Goal: Task Accomplishment & Management: Manage account settings

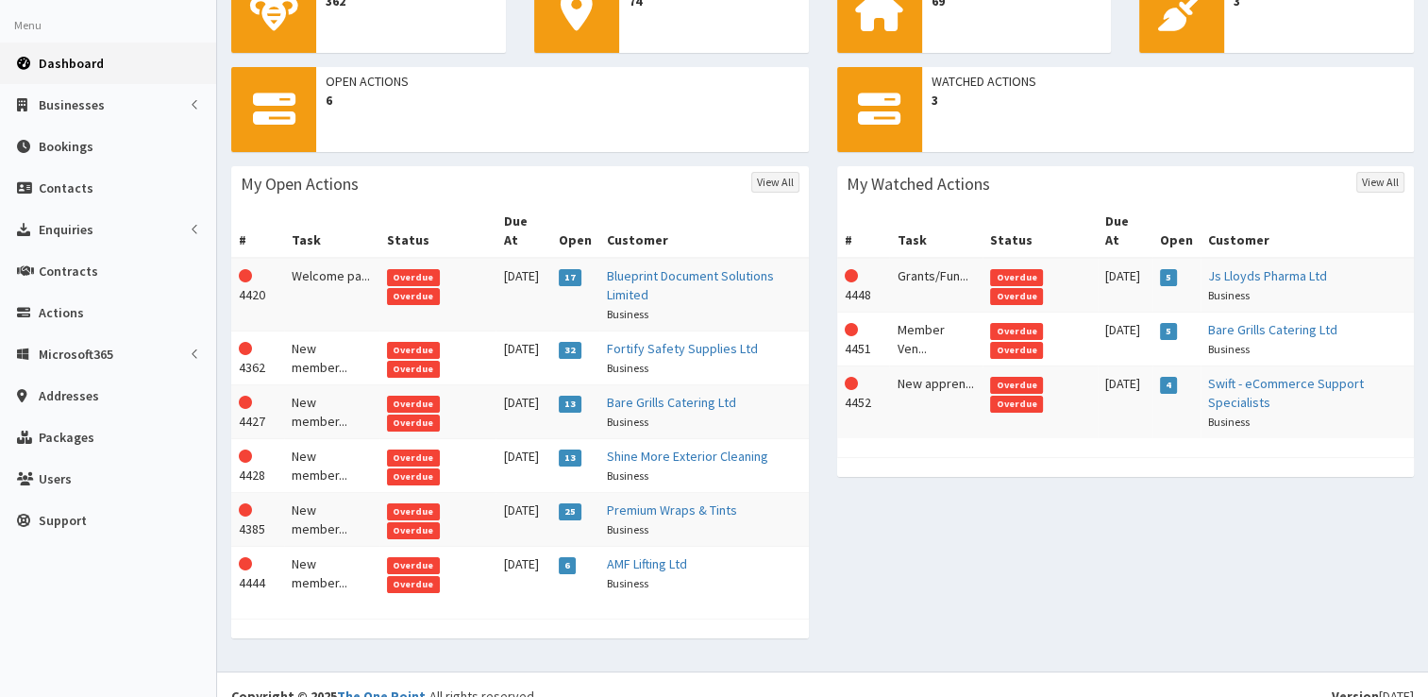
scroll to position [93, 0]
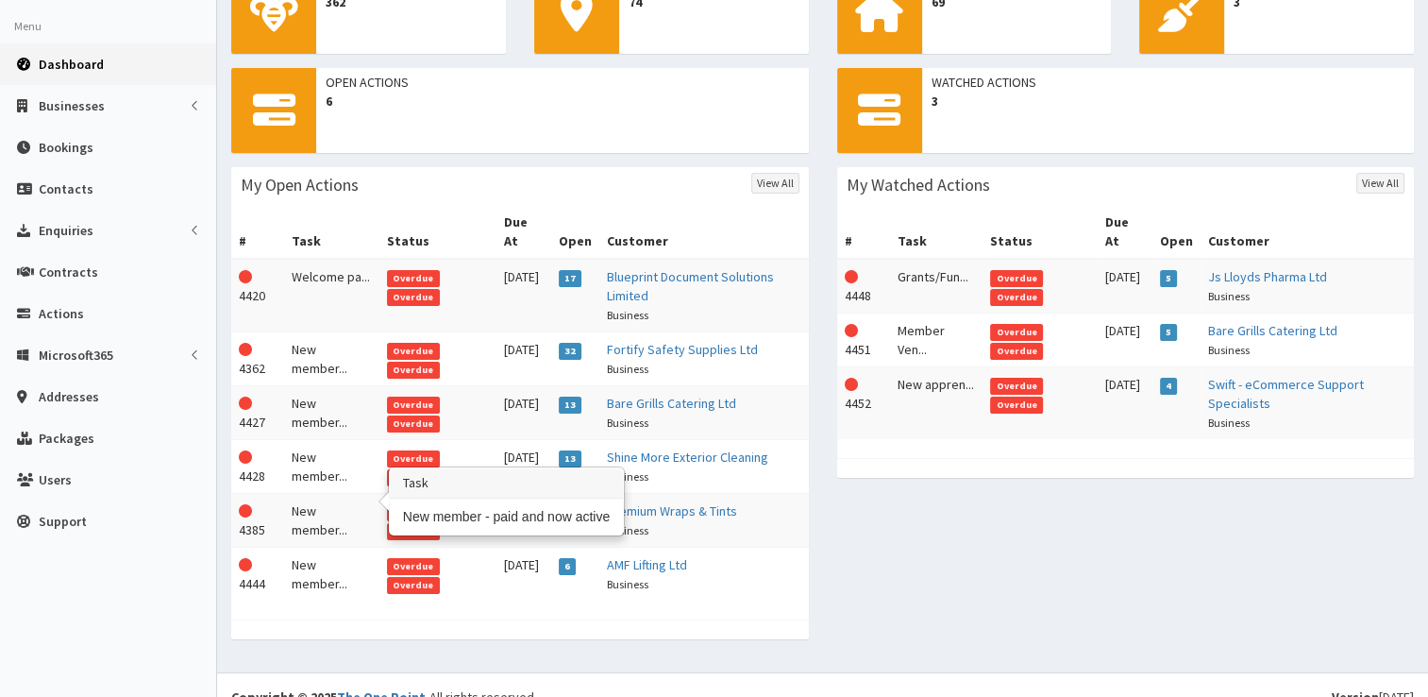
click at [328, 494] on td "New member..." at bounding box center [331, 521] width 95 height 54
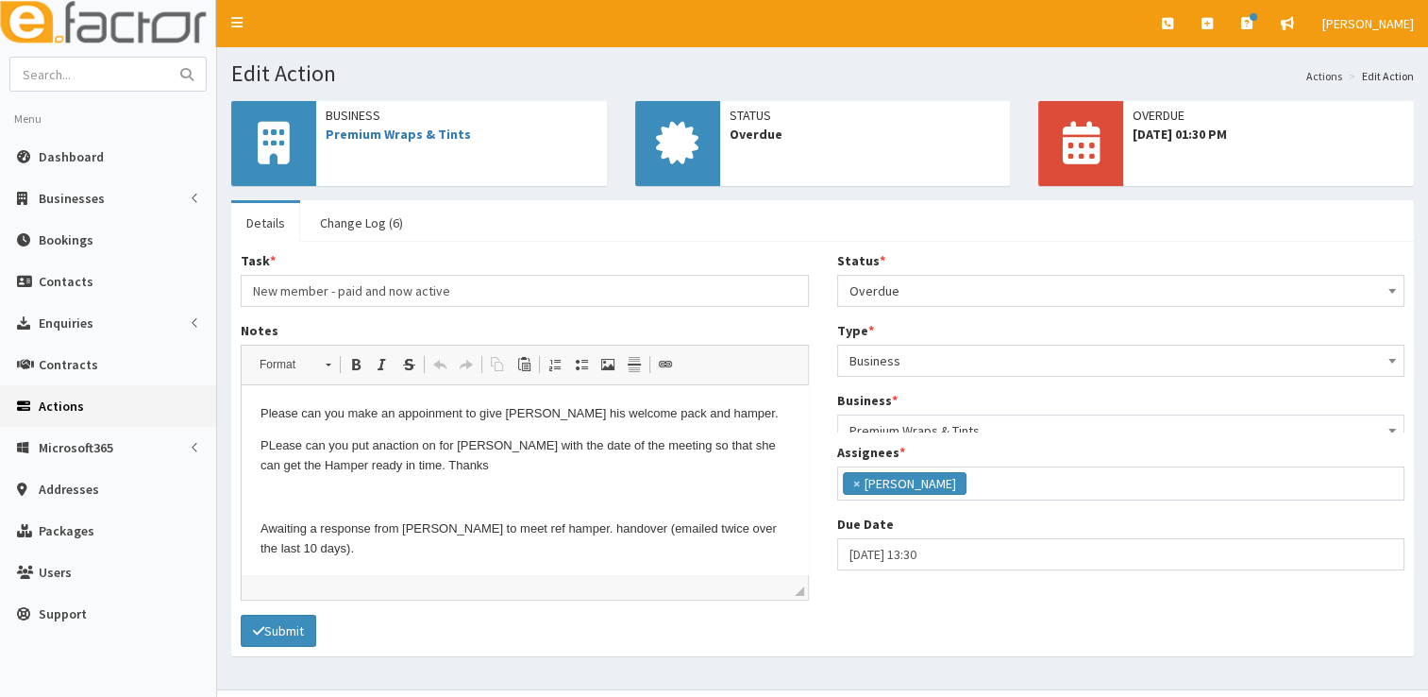
scroll to position [222, 0]
click at [925, 299] on span "Overdue" at bounding box center [1122, 291] width 544 height 26
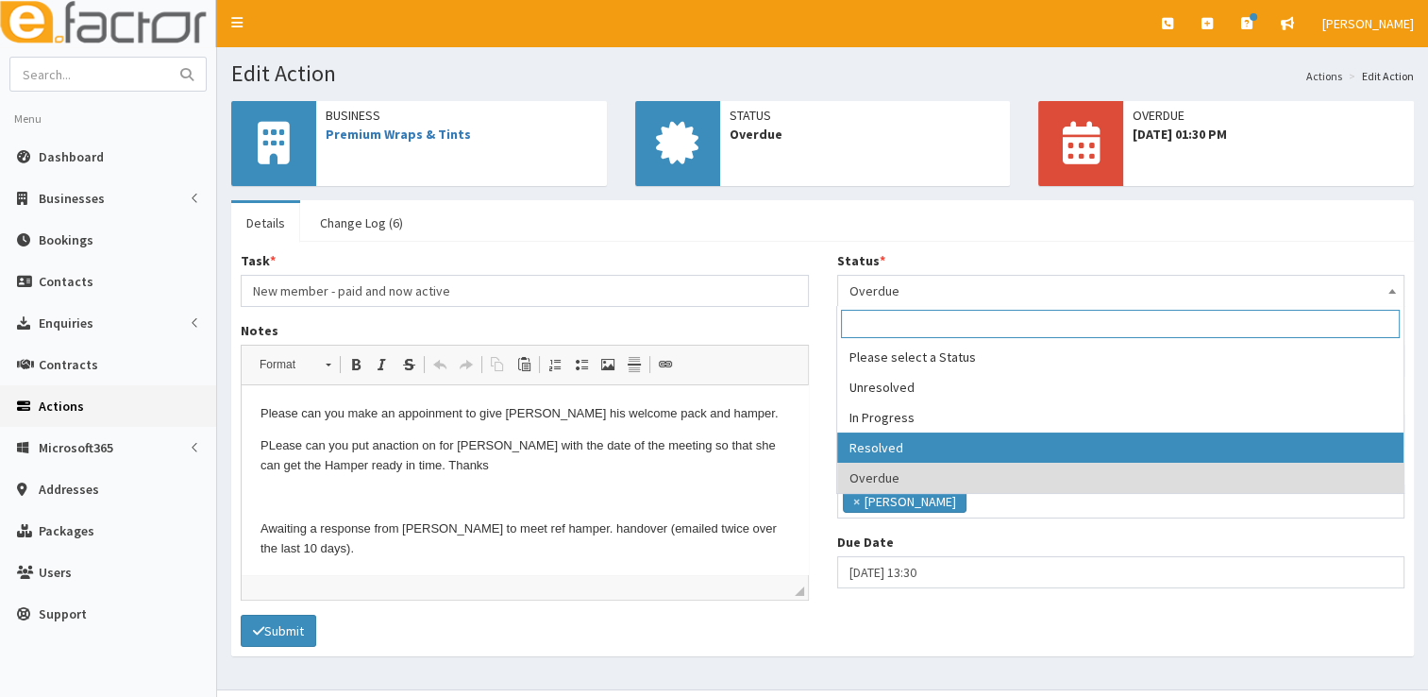
select select "3"
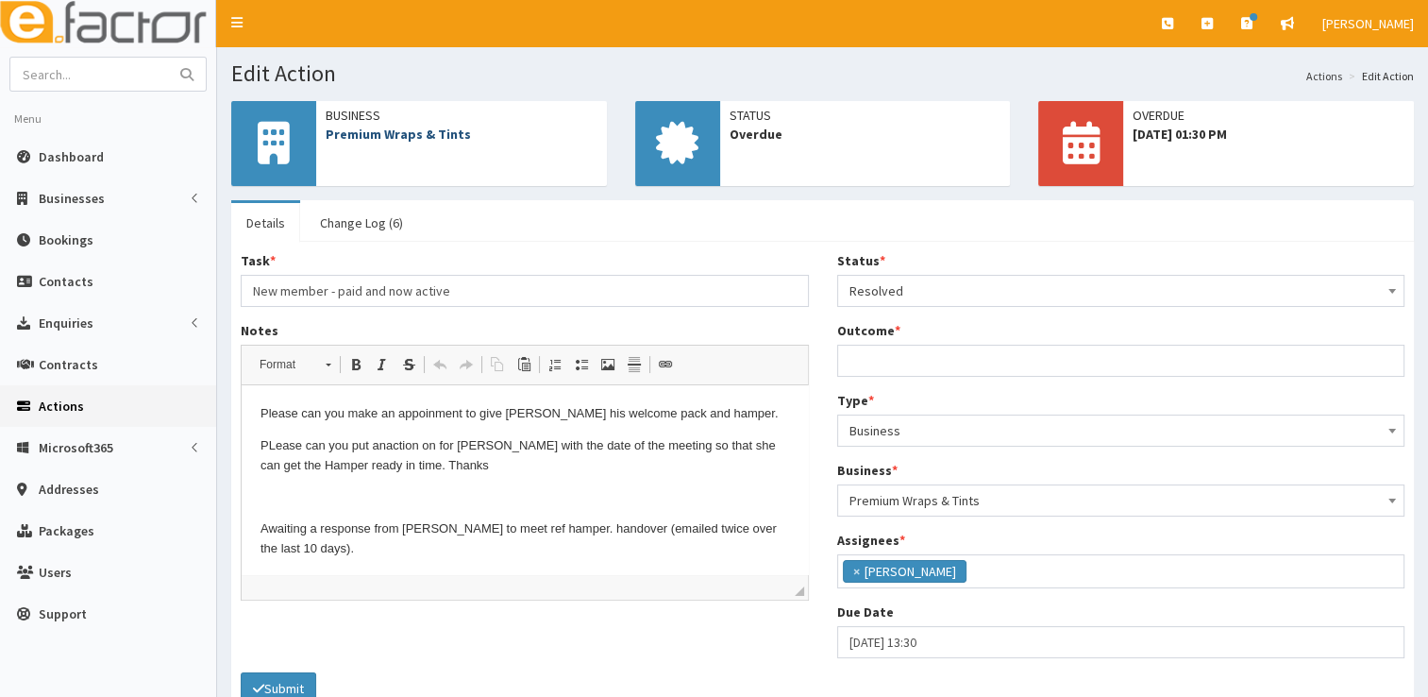
click at [442, 134] on link "Premium Wraps & Tints" at bounding box center [398, 134] width 145 height 17
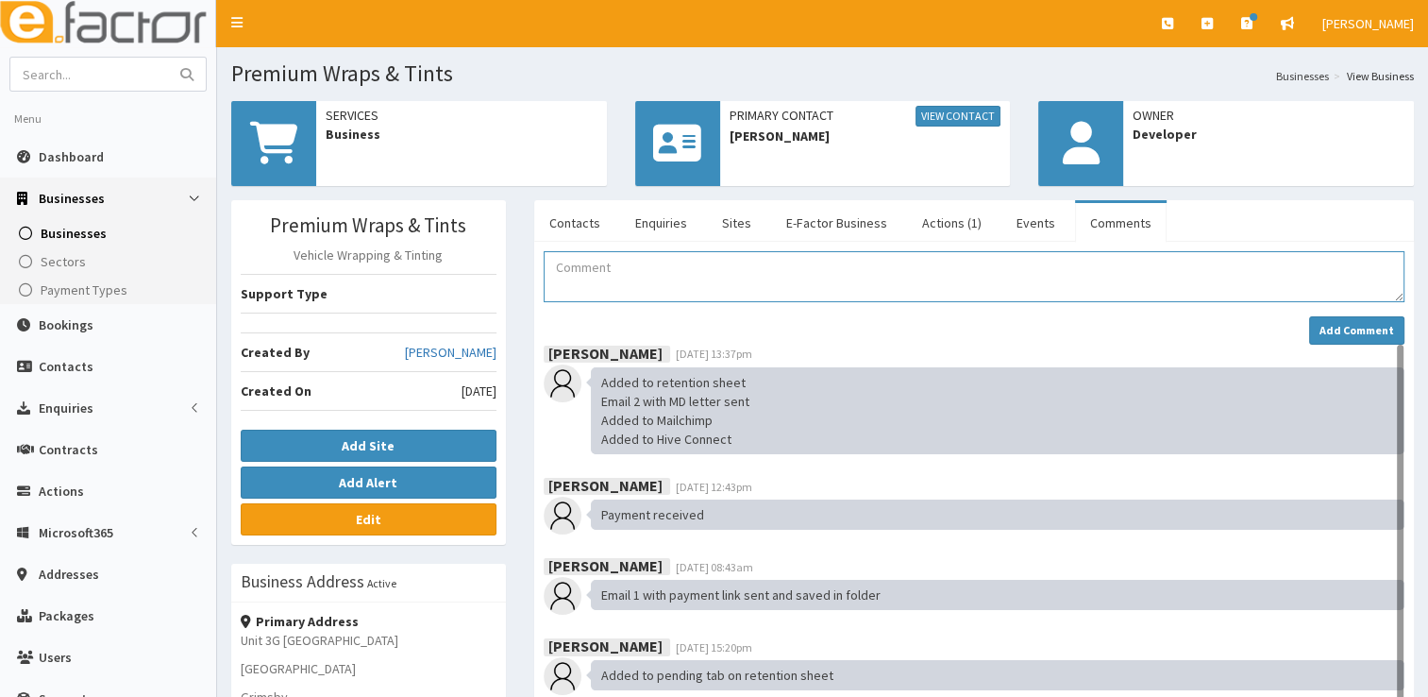
click at [605, 279] on textarea "Comment" at bounding box center [974, 276] width 861 height 51
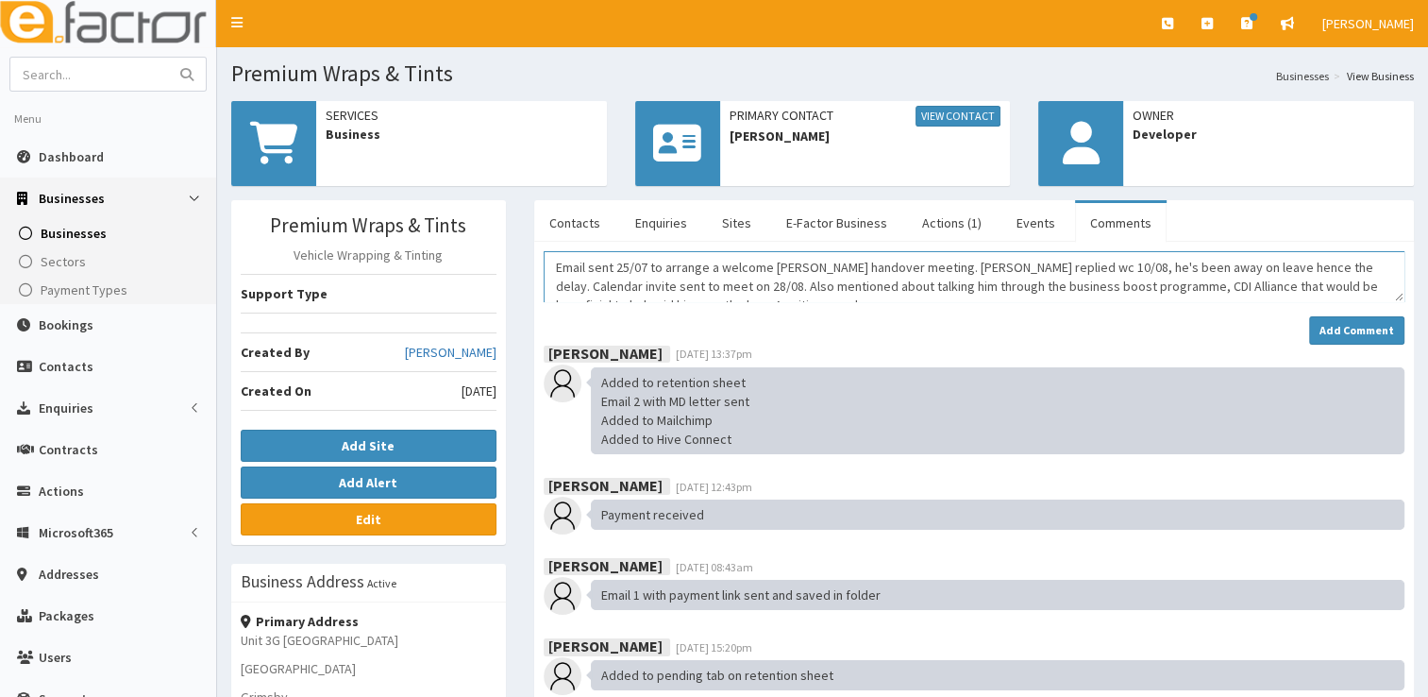
drag, startPoint x: 731, startPoint y: 292, endPoint x: 521, endPoint y: 245, distance: 214.6
click at [521, 245] on div "Contacts Enquiries Sites E-Factor Business Actions (1) Events Comments Name Con…" at bounding box center [974, 642] width 908 height 885
type textarea "Email sent 25/07 to arrange a welcome hamper handover meeting. Lewis replied wc…"
click at [1259, 338] on div "Add Comment" at bounding box center [974, 330] width 861 height 28
click at [1326, 323] on strong "Add Comment" at bounding box center [1357, 330] width 75 height 14
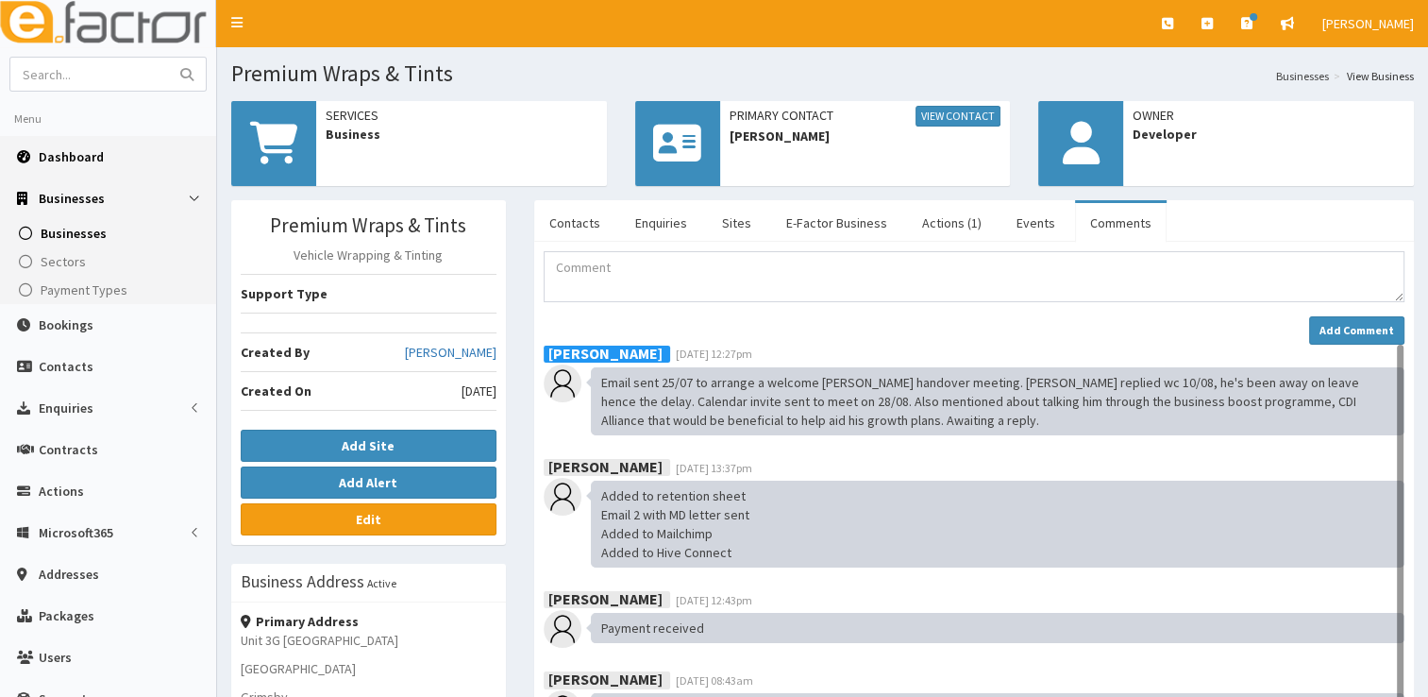
click at [80, 153] on span "Dashboard" at bounding box center [71, 156] width 65 height 17
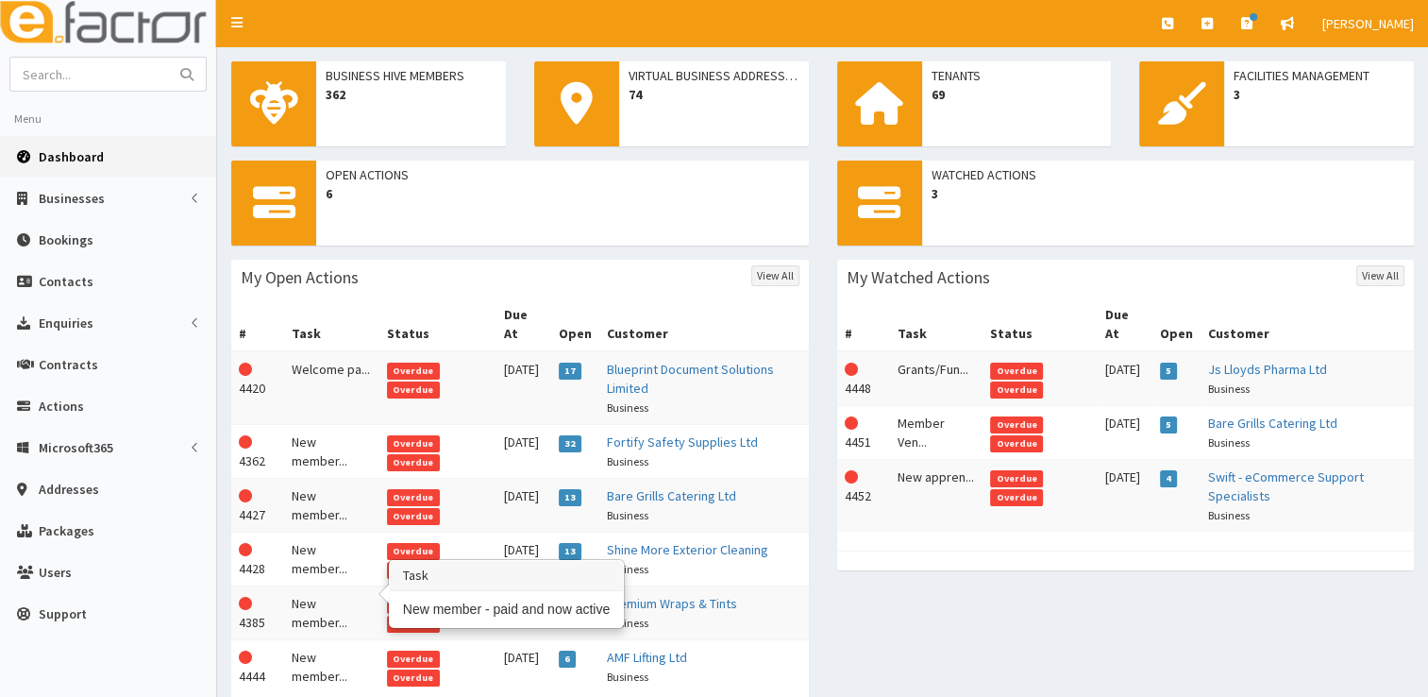
click at [319, 586] on td "New member..." at bounding box center [331, 613] width 95 height 54
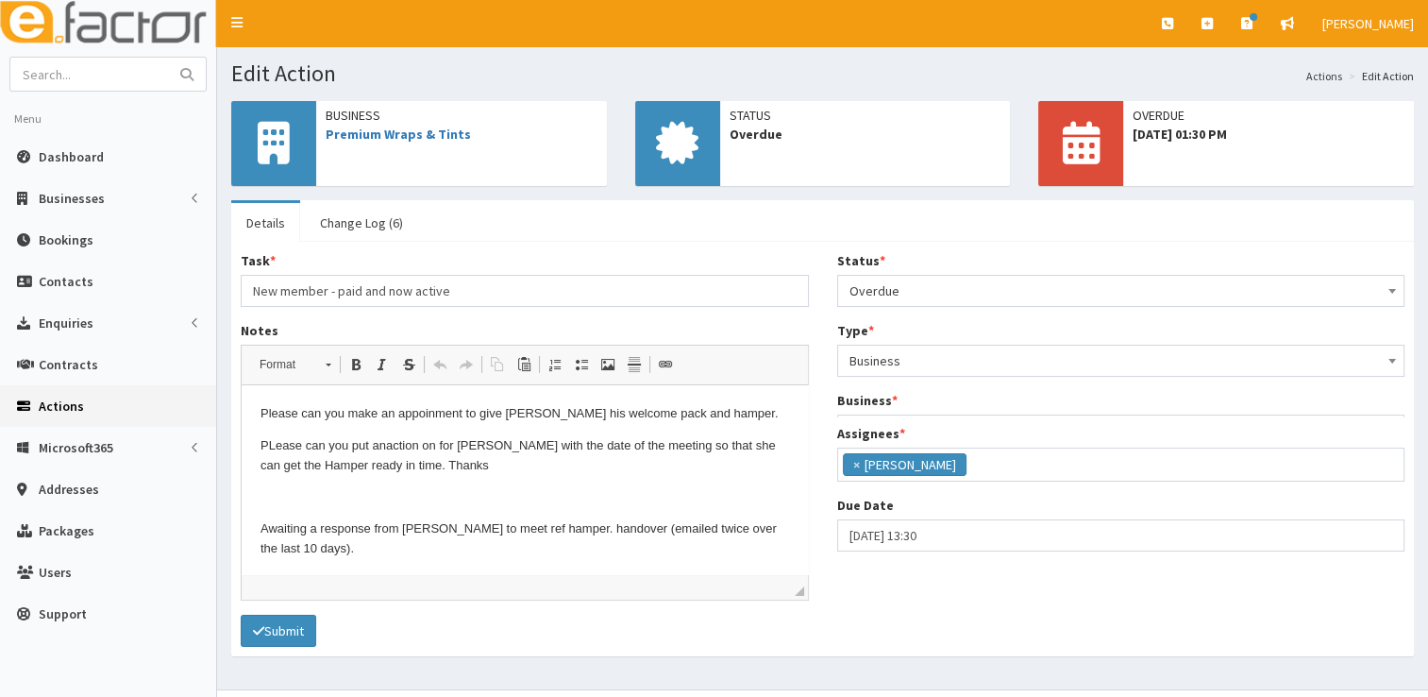
scroll to position [223, 0]
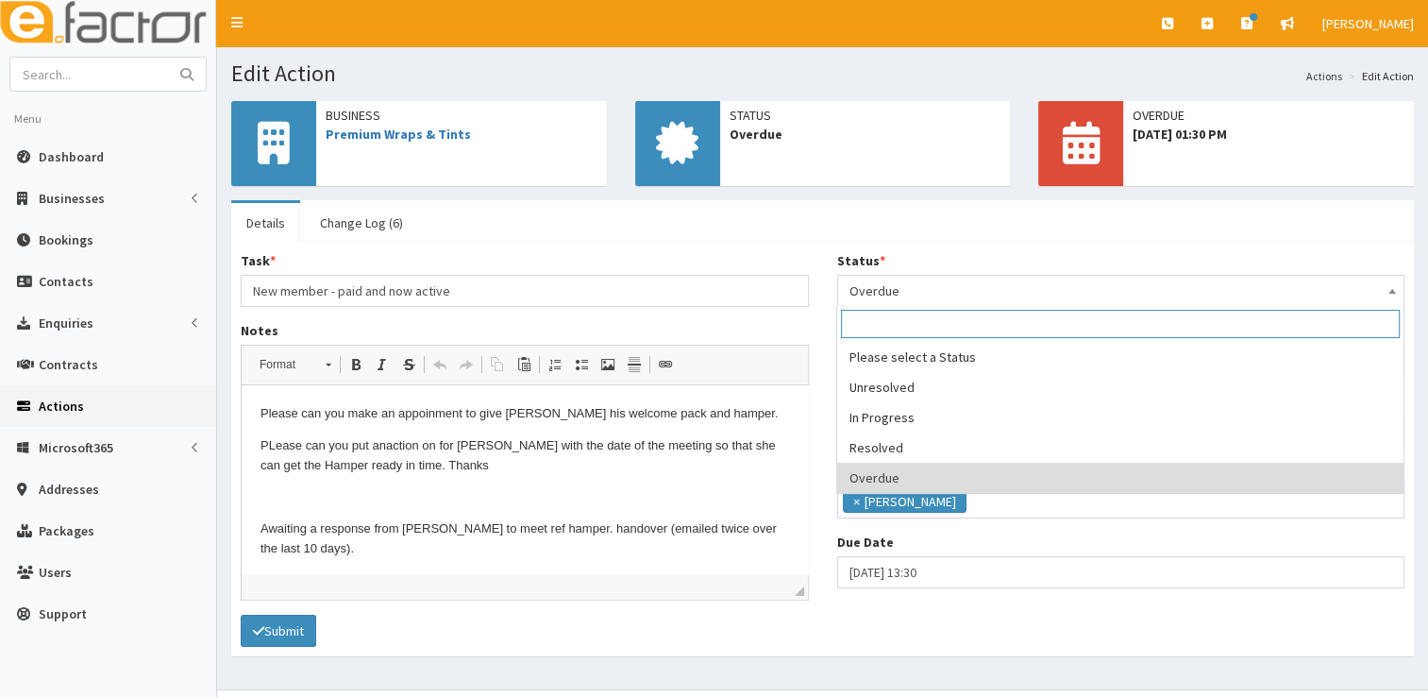
click at [1038, 288] on span "Overdue" at bounding box center [1122, 291] width 544 height 26
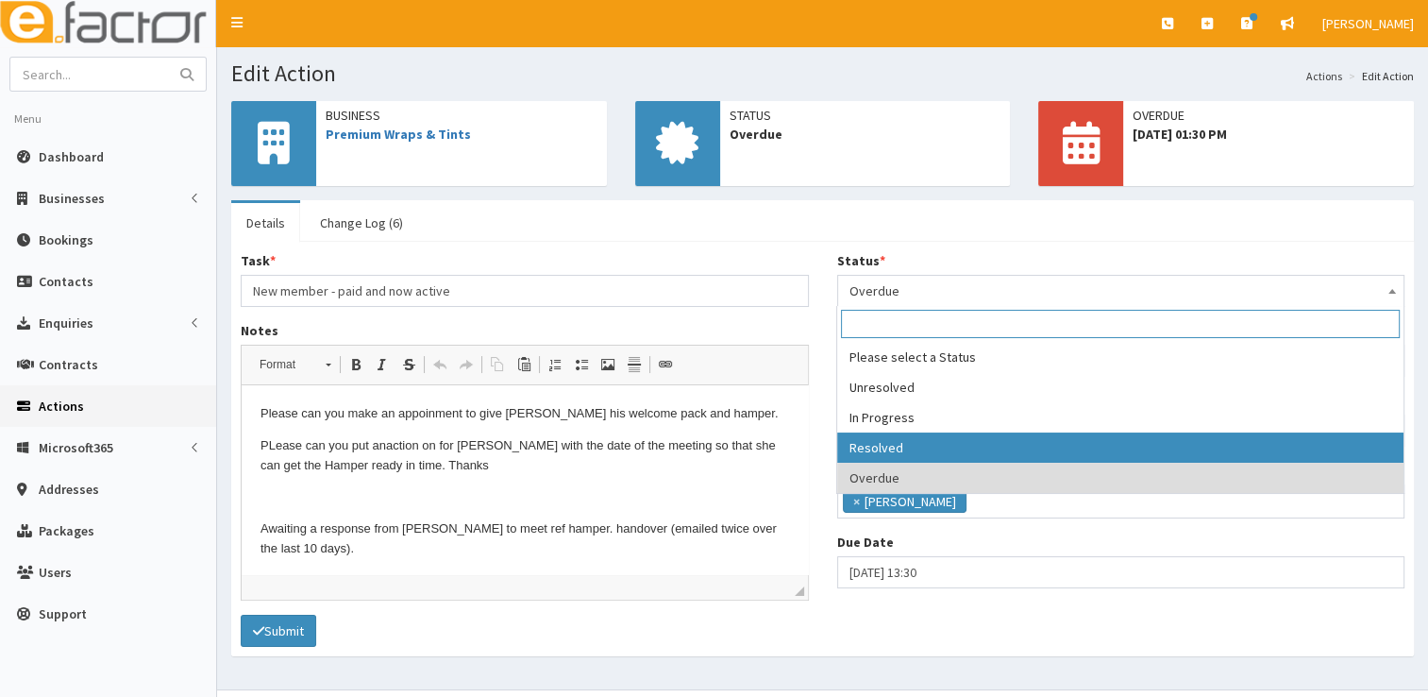
select select "3"
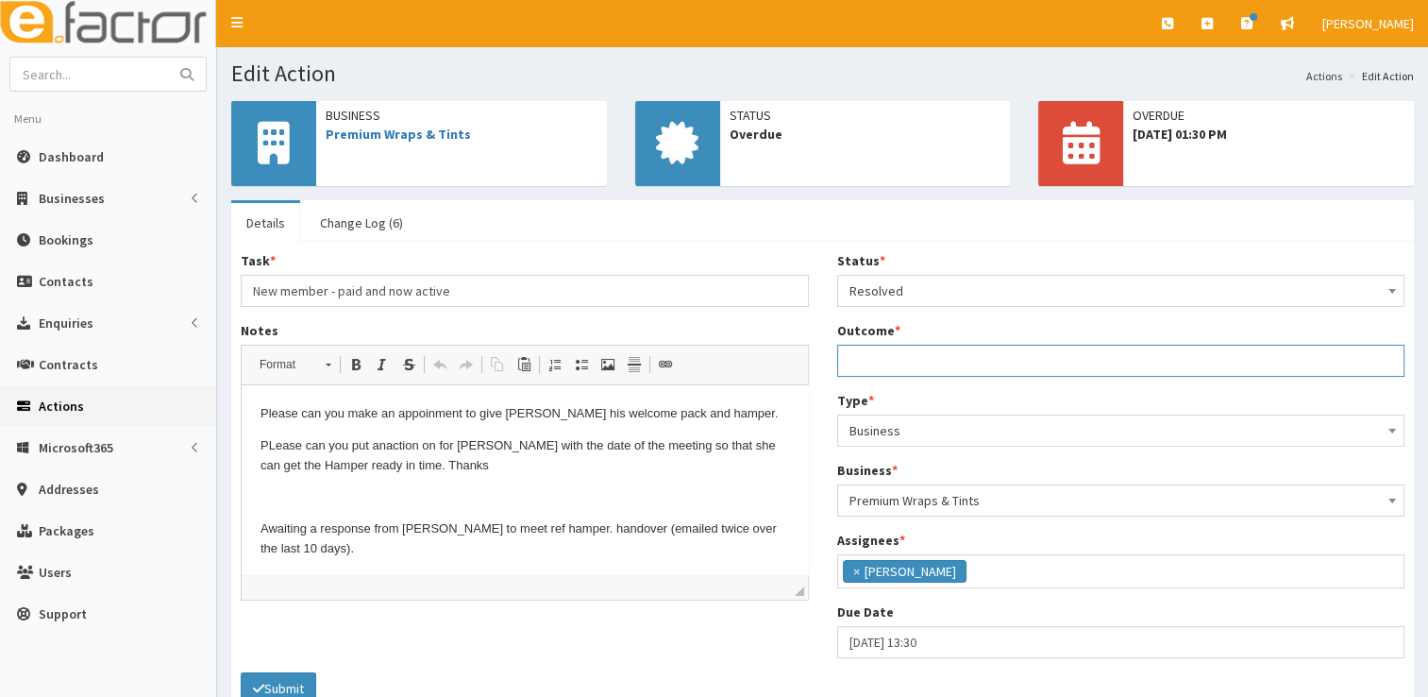
click at [970, 354] on input "Outcome *" at bounding box center [1121, 361] width 568 height 32
paste input "Email sent 25/07 to arrange a welcome hamper handover meeting. Lewis replied wc…"
type input "Email sent 25/07 to arrange a welcome hamper handover meeting. Lewis replied wc…"
click at [262, 685] on icon "submit" at bounding box center [258, 688] width 11 height 13
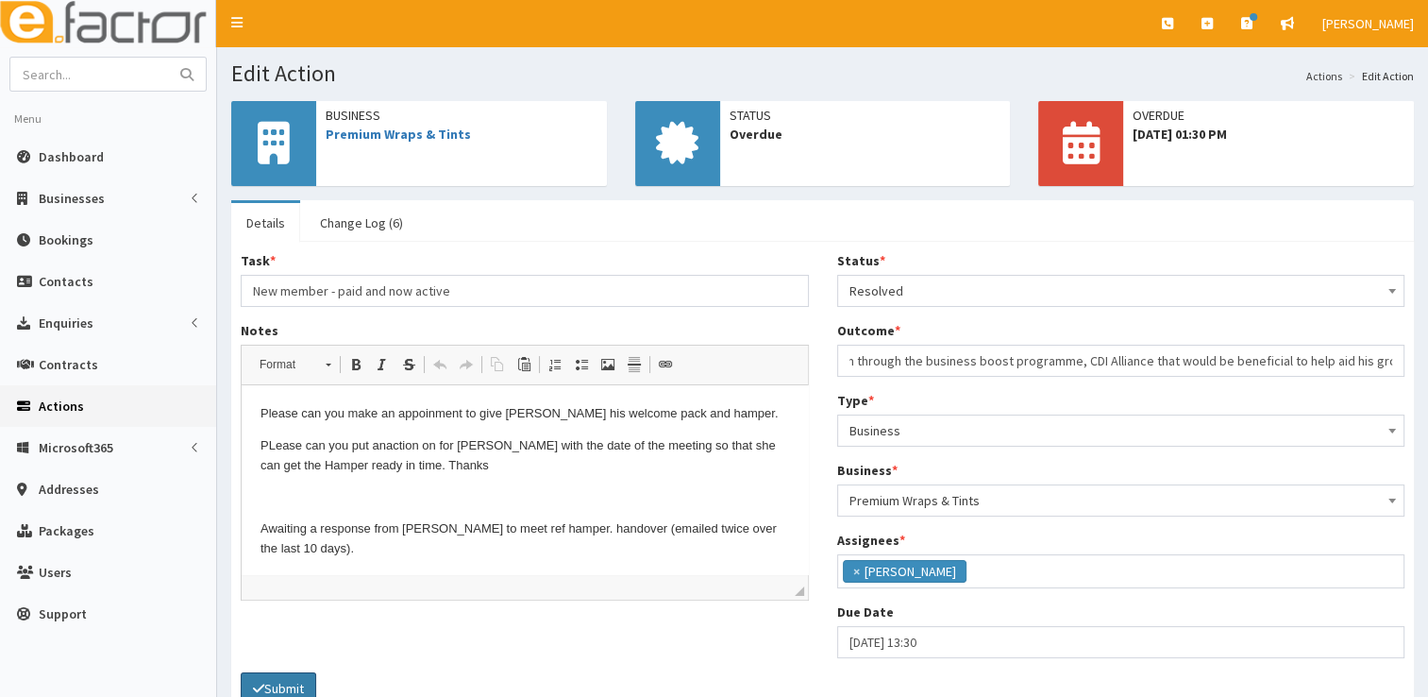
scroll to position [0, 0]
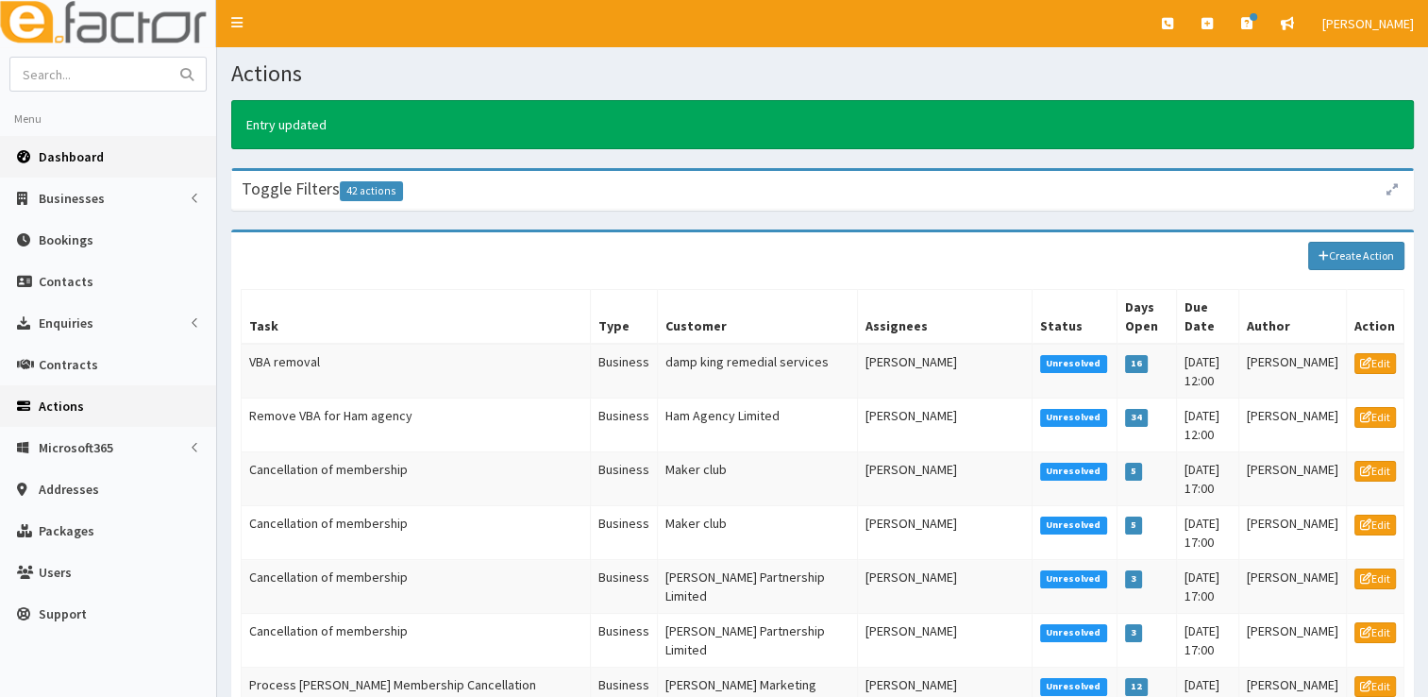
click at [102, 158] on link "Dashboard" at bounding box center [108, 157] width 216 height 42
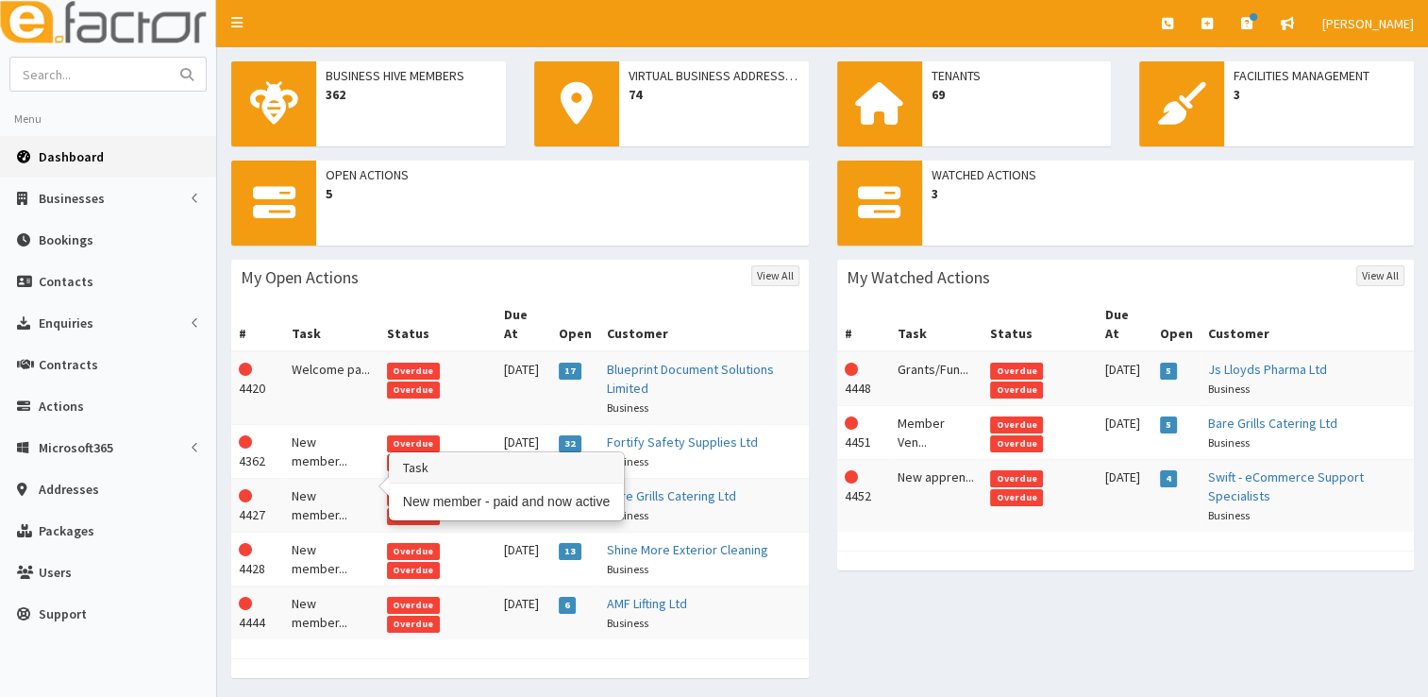
click at [311, 481] on td "New member..." at bounding box center [331, 506] width 95 height 54
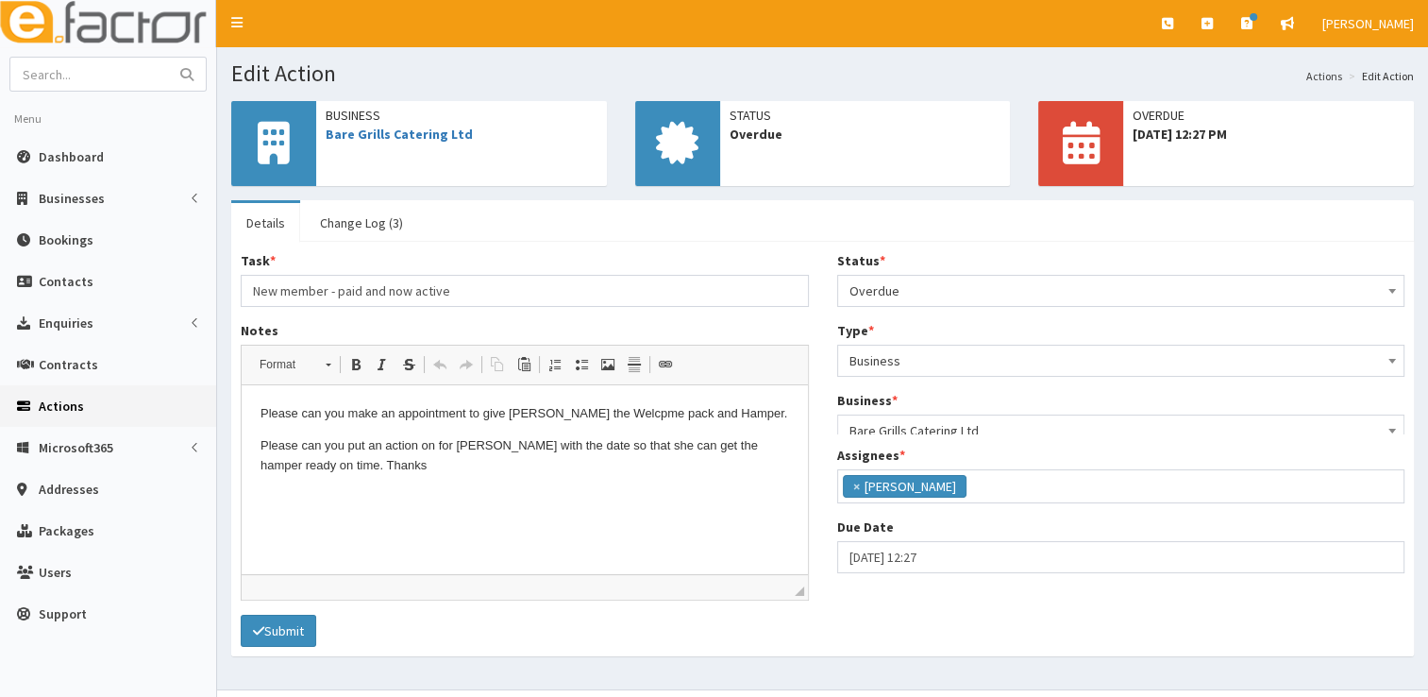
scroll to position [223, 0]
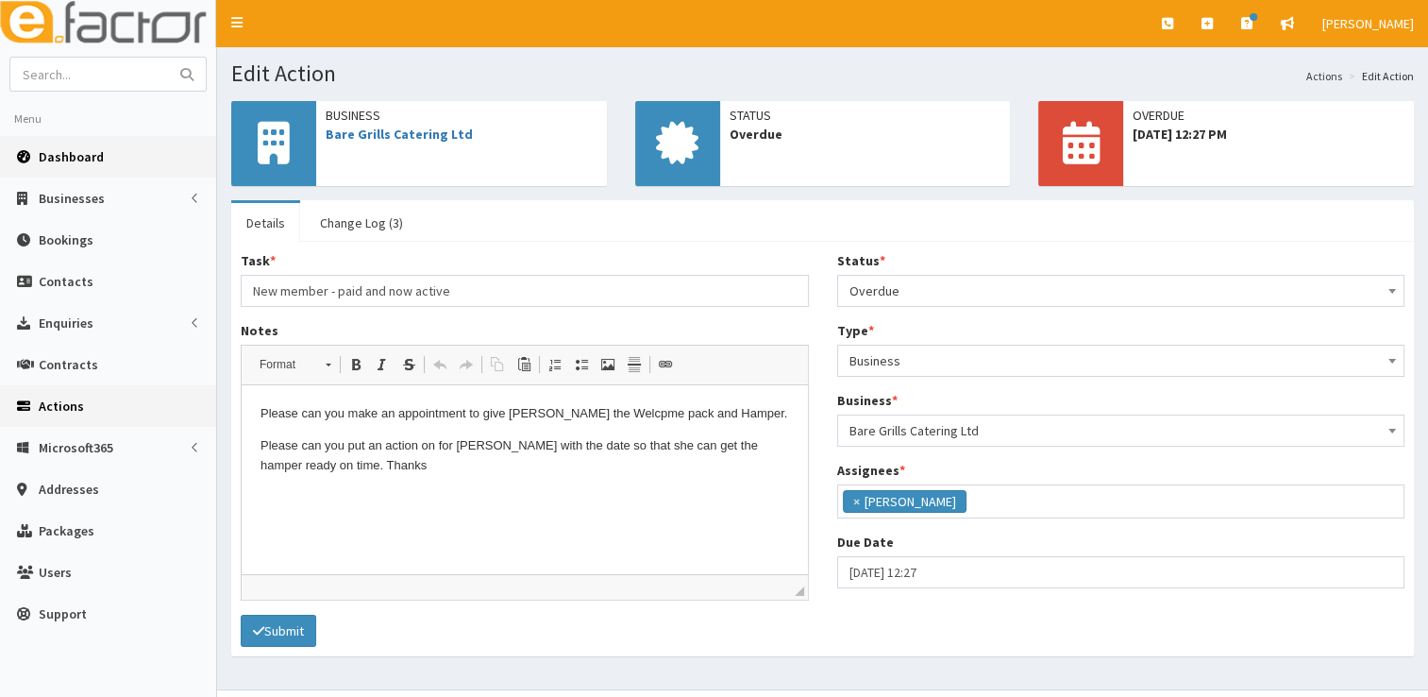
click at [123, 157] on link "Dashboard" at bounding box center [108, 157] width 216 height 42
